Goal: Transaction & Acquisition: Purchase product/service

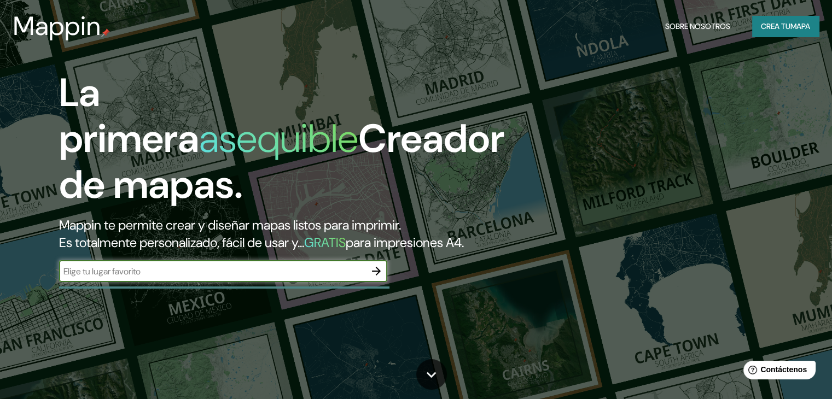
click at [765, 21] on font "Crea tu" at bounding box center [775, 26] width 30 height 10
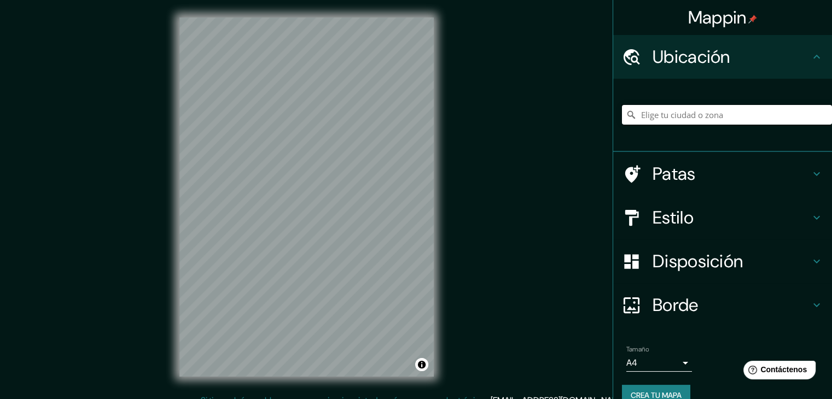
click at [741, 108] on input "Elige tu ciudad o zona" at bounding box center [727, 115] width 210 height 20
paste input "La iglesia de [GEOGRAPHIC_DATA][PERSON_NAME][PERSON_NAME] ([GEOGRAPHIC_DATA][PE…"
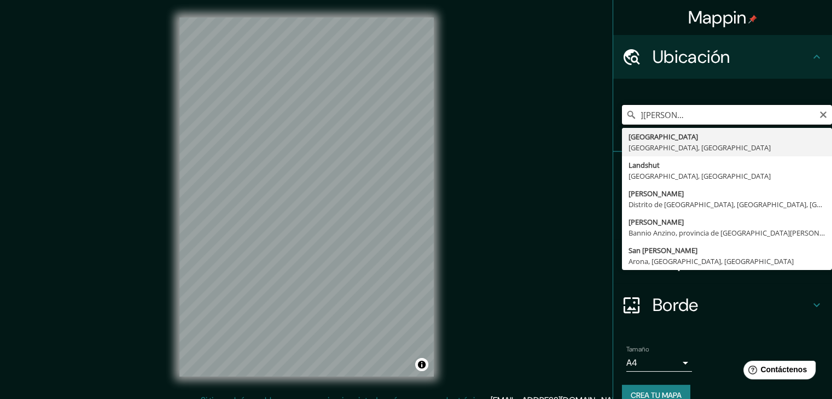
type input "[GEOGRAPHIC_DATA], [GEOGRAPHIC_DATA], [GEOGRAPHIC_DATA]"
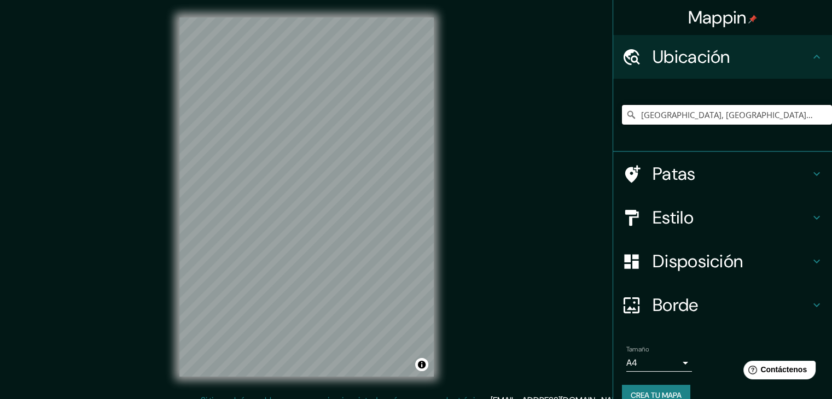
drag, startPoint x: 747, startPoint y: 110, endPoint x: 614, endPoint y: 75, distance: 137.8
click at [614, 75] on ul "Ubicación [GEOGRAPHIC_DATA], [GEOGRAPHIC_DATA], [GEOGRAPHIC_DATA] [GEOGRAPHIC_D…" at bounding box center [722, 227] width 219 height 384
paste input "La iglesia de [GEOGRAPHIC_DATA][PERSON_NAME][PERSON_NAME] ([GEOGRAPHIC_DATA][PE…"
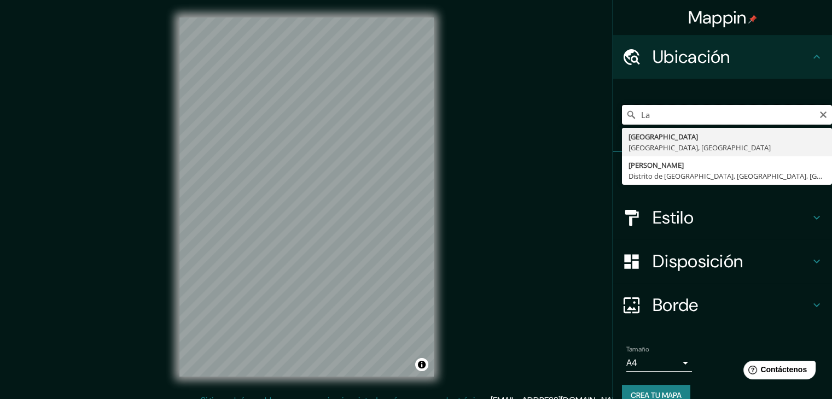
type input "L"
